Goal: Check status: Check status

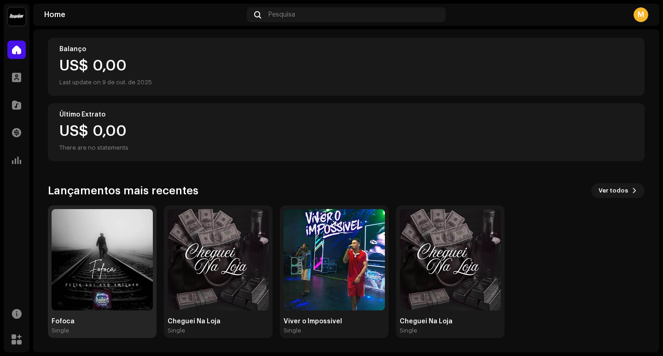
scroll to position [99, 0]
click at [122, 243] on img at bounding box center [102, 258] width 101 height 101
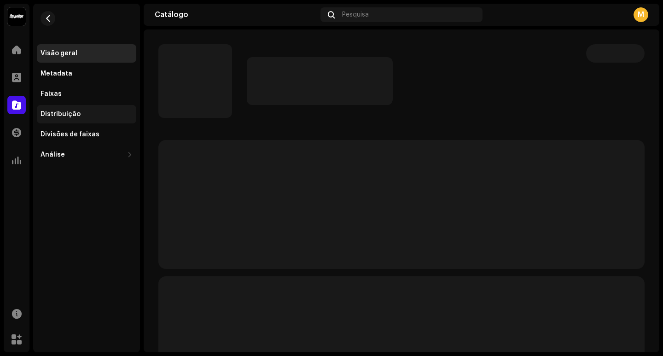
click at [78, 112] on div "Distribuição" at bounding box center [86, 113] width 92 height 7
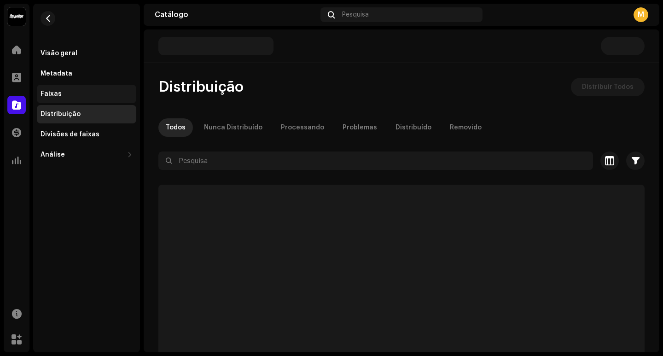
click at [63, 96] on div "Faixas" at bounding box center [86, 93] width 92 height 7
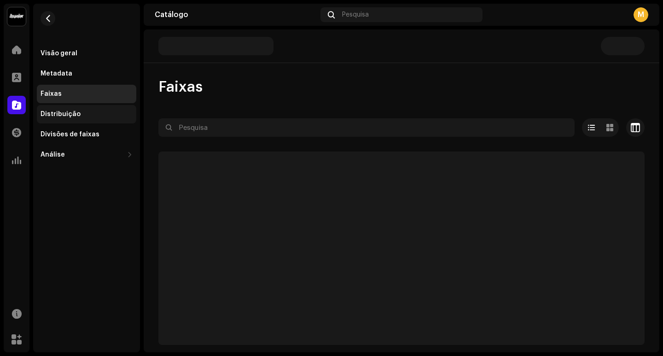
click at [47, 114] on div "Distribuição" at bounding box center [60, 113] width 40 height 7
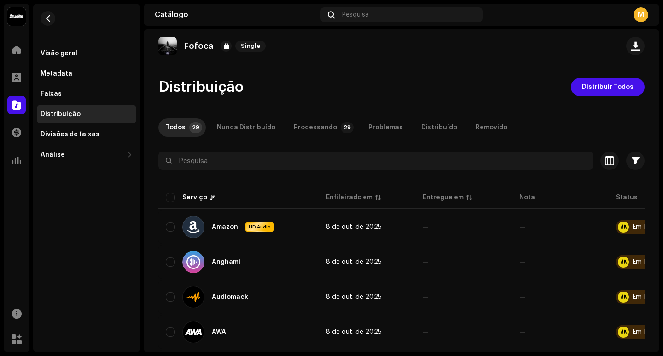
click at [316, 122] on div "Processando" at bounding box center [315, 127] width 43 height 18
click at [172, 130] on div "Todos" at bounding box center [176, 127] width 20 height 18
click at [53, 25] on re-m-nav-back at bounding box center [48, 24] width 22 height 40
click at [51, 23] on button "button" at bounding box center [47, 18] width 15 height 15
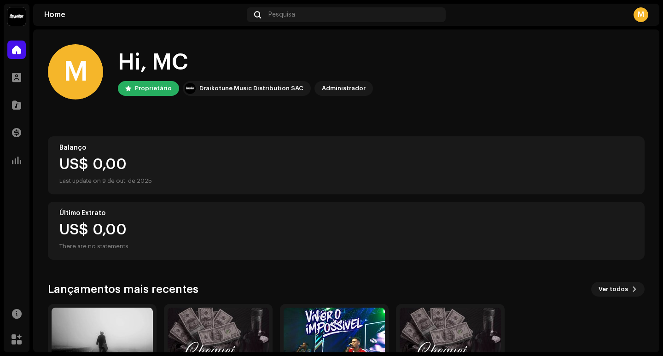
drag, startPoint x: 243, startPoint y: 61, endPoint x: 519, endPoint y: 104, distance: 279.0
click at [519, 104] on home-user "M Hi, MC Proprietário Draikotune Music Distribution SAC Administrador" at bounding box center [346, 79] width 596 height 70
click at [446, 93] on div "M Hi, MC Proprietário Draikotune Music Distribution SAC Administrador" at bounding box center [346, 71] width 596 height 55
drag, startPoint x: 395, startPoint y: 93, endPoint x: 470, endPoint y: 91, distance: 75.0
click at [470, 91] on div "M Hi, MC Proprietário Draikotune Music Distribution SAC Administrador" at bounding box center [346, 71] width 596 height 55
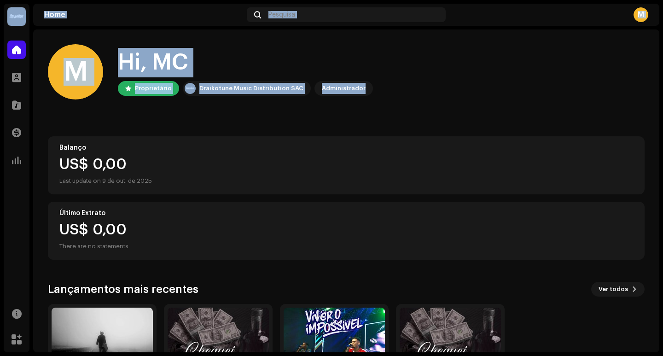
drag, startPoint x: 461, startPoint y: 81, endPoint x: 0, endPoint y: -39, distance: 475.8
click at [0, 0] on html "MC Felix 501 Home Perfil Catálogo Transações Análise Recursos Marketplace Home …" at bounding box center [331, 178] width 663 height 356
click at [392, 62] on div "M Hi, MC Proprietário Draikotune Music Distribution SAC Administrador" at bounding box center [346, 71] width 596 height 55
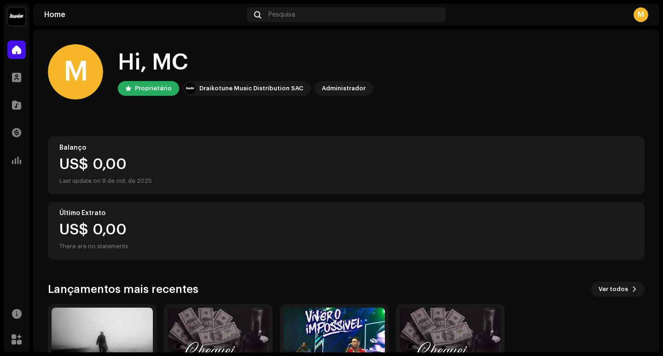
drag, startPoint x: 393, startPoint y: 90, endPoint x: 421, endPoint y: 86, distance: 28.8
click at [421, 86] on div "M Hi, MC Proprietário Draikotune Music Distribution SAC Administrador" at bounding box center [346, 71] width 596 height 55
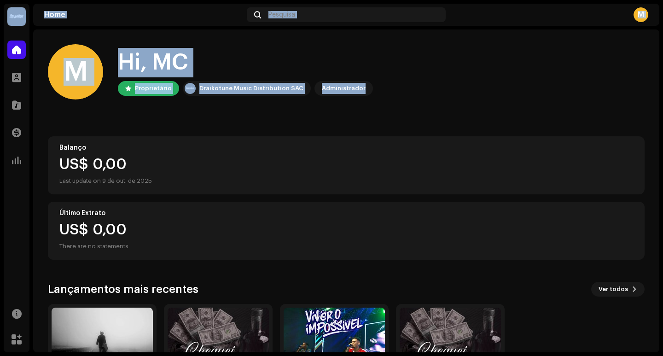
drag, startPoint x: 485, startPoint y: 88, endPoint x: 0, endPoint y: -4, distance: 493.2
click at [0, 0] on html "MC Felix 501 Home Perfil Catálogo Transações Análise Recursos Marketplace Home …" at bounding box center [331, 178] width 663 height 356
click at [415, 52] on div "M Hi, MC Proprietário Draikotune Music Distribution SAC Administrador" at bounding box center [346, 71] width 596 height 55
drag, startPoint x: 408, startPoint y: 86, endPoint x: 20, endPoint y: -39, distance: 407.6
click at [20, 0] on html "MC Felix 501 Home Perfil Catálogo Transações Análise Recursos Marketplace Home …" at bounding box center [331, 178] width 663 height 356
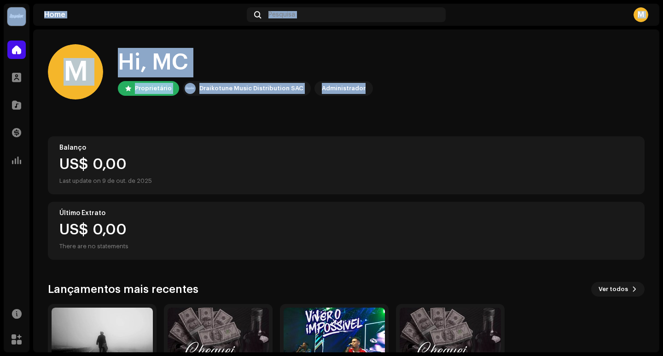
click at [435, 69] on div "M Hi, MC Proprietário Draikotune Music Distribution SAC Administrador" at bounding box center [346, 71] width 596 height 55
